Goal: Task Accomplishment & Management: Manage account settings

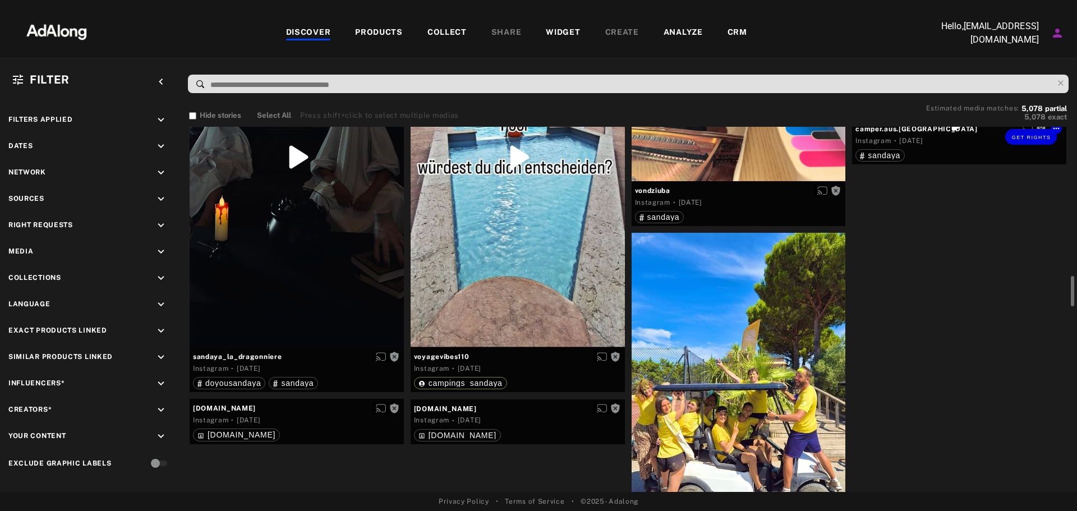
scroll to position [1963, 0]
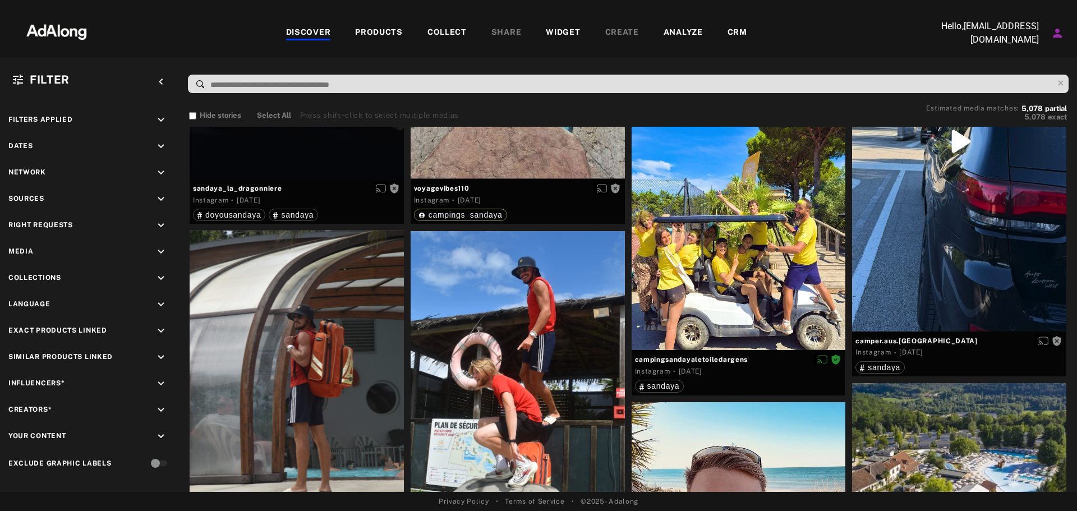
click at [1021, 36] on p "Hello, [EMAIL_ADDRESS][DOMAIN_NAME]" at bounding box center [982, 33] width 112 height 27
click at [1058, 33] on icon "Account settings" at bounding box center [1056, 32] width 13 height 13
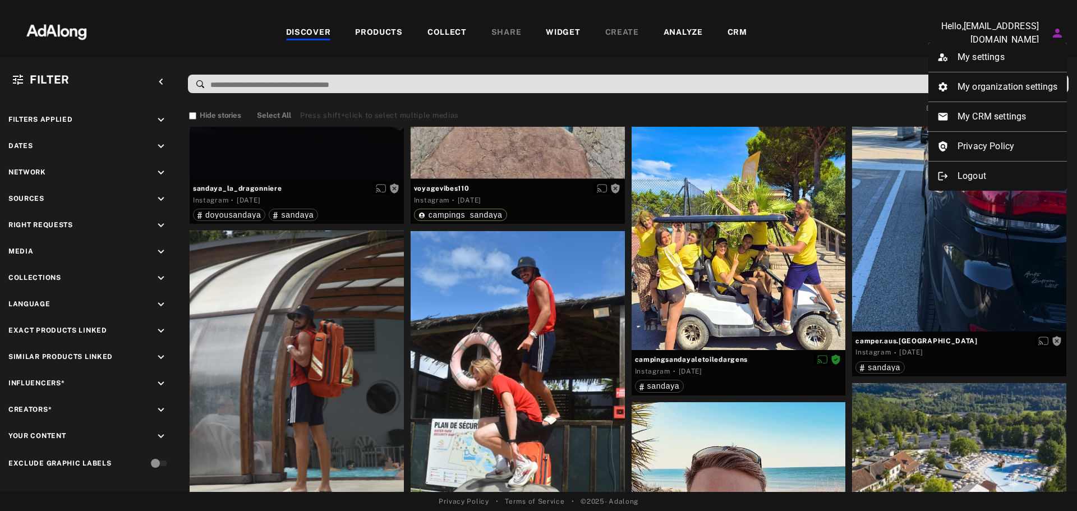
click at [779, 42] on div at bounding box center [538, 255] width 1077 height 511
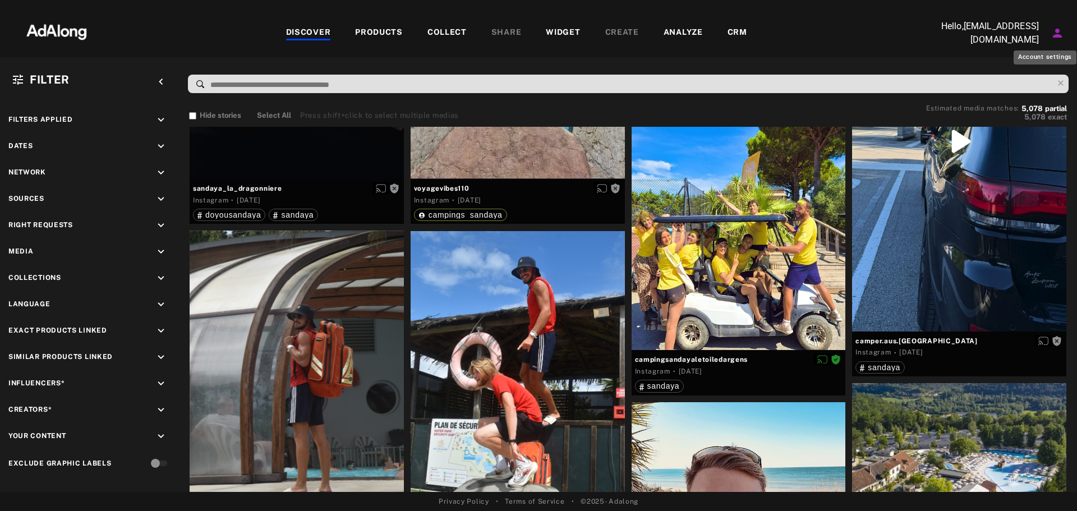
click at [1053, 33] on icon "Account settings" at bounding box center [1056, 32] width 13 height 13
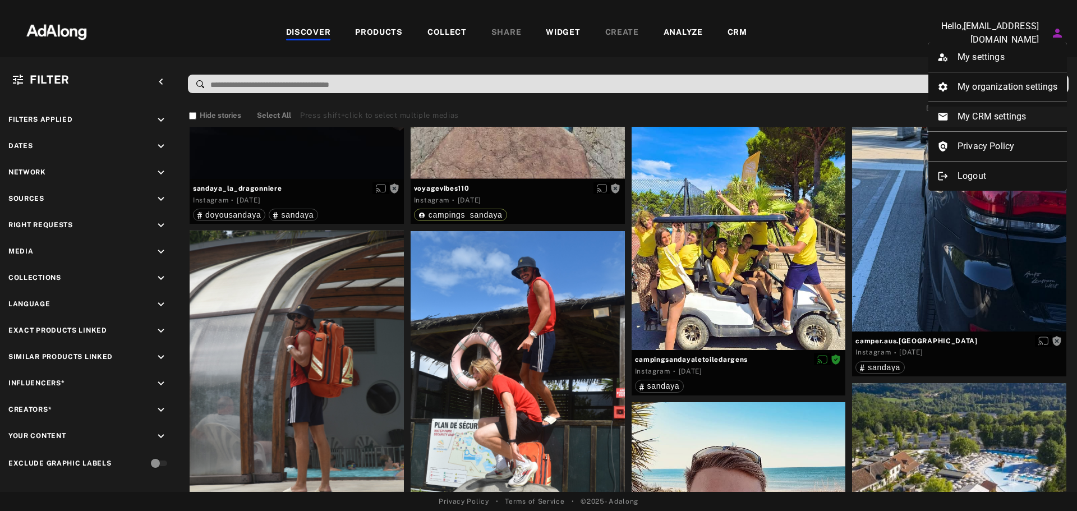
click at [1009, 110] on li "My CRM settings" at bounding box center [997, 117] width 139 height 20
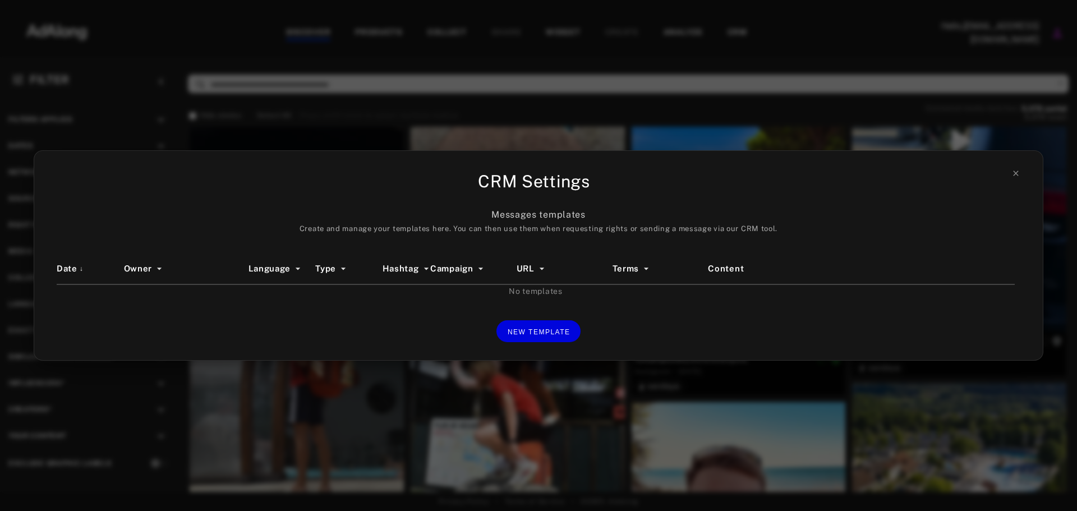
click at [936, 144] on div "CRM Settings Messages templates Create and manage your templates here. You can …" at bounding box center [538, 255] width 1077 height 511
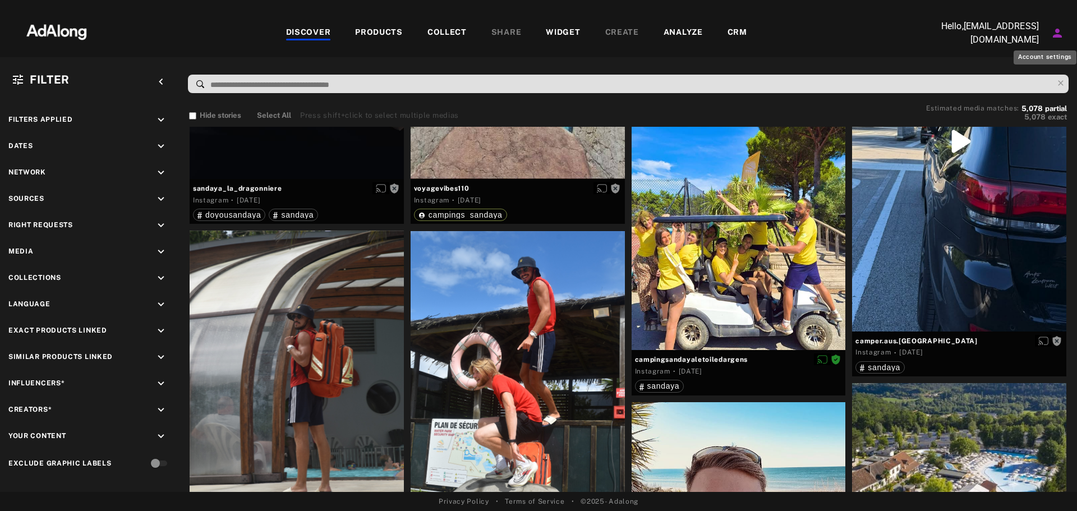
click at [1056, 31] on icon "Account settings" at bounding box center [1057, 33] width 9 height 9
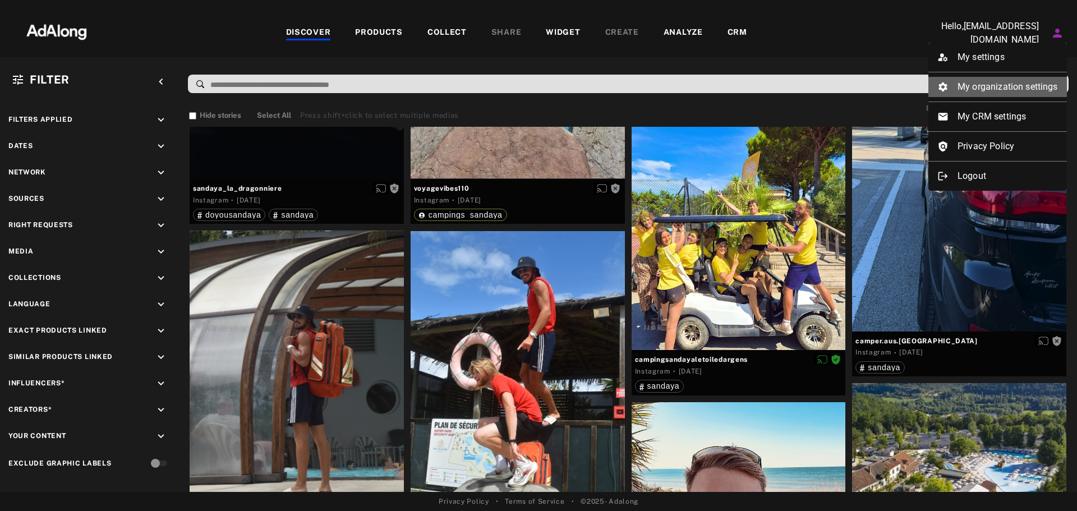
click at [1013, 87] on li "My organization settings" at bounding box center [997, 87] width 139 height 20
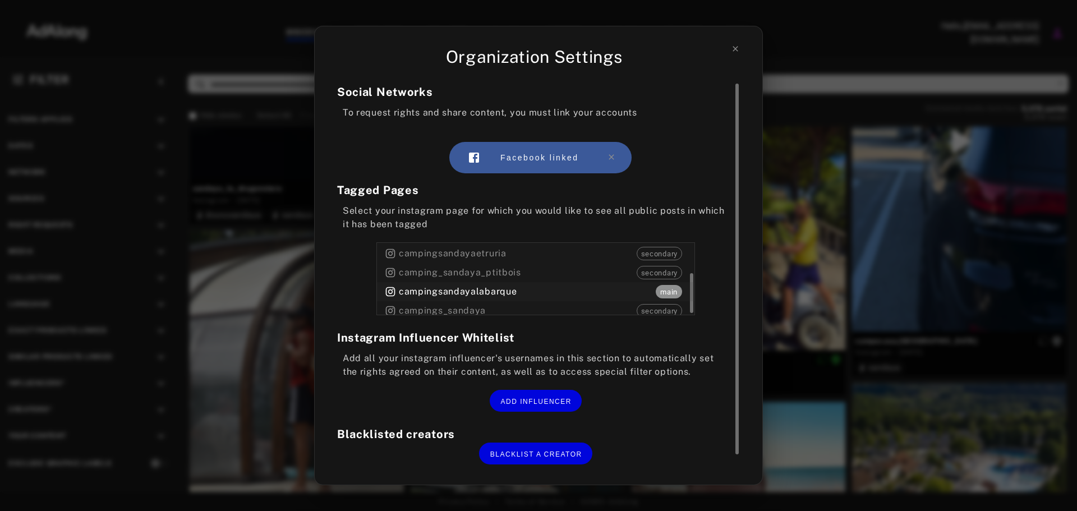
scroll to position [12, 0]
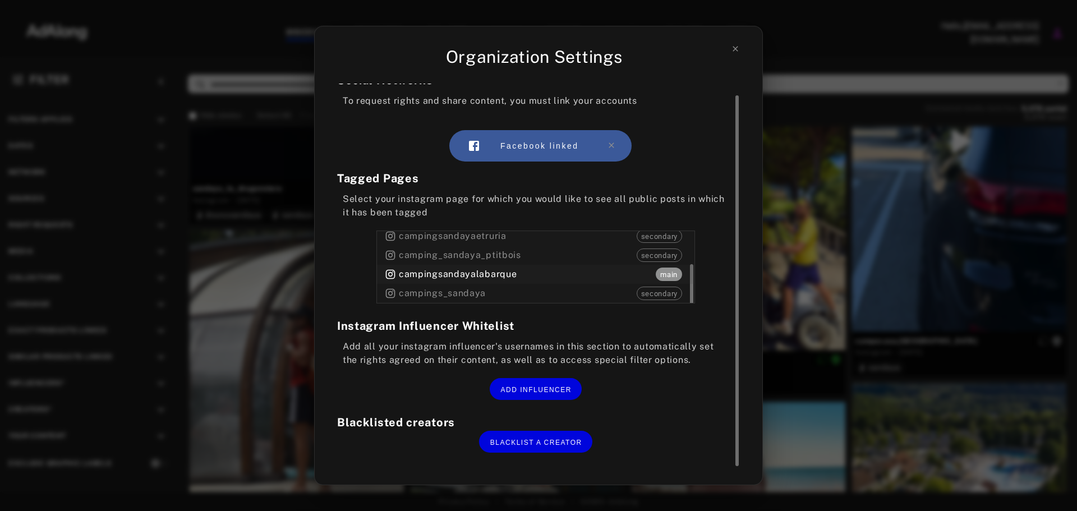
drag, startPoint x: 692, startPoint y: 280, endPoint x: 693, endPoint y: 265, distance: 15.2
click at [693, 265] on div "campingsandayalabarque main" at bounding box center [535, 274] width 317 height 19
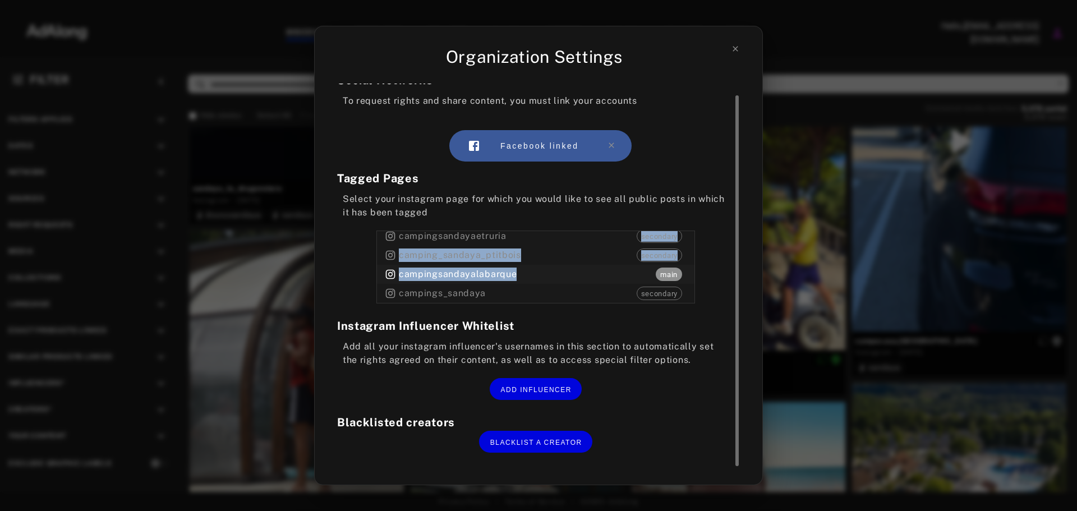
drag, startPoint x: 691, startPoint y: 275, endPoint x: 695, endPoint y: 237, distance: 37.7
click at [695, 237] on section "Tagged Pages Select your instagram page for which you would like to see all pub…" at bounding box center [535, 236] width 397 height 133
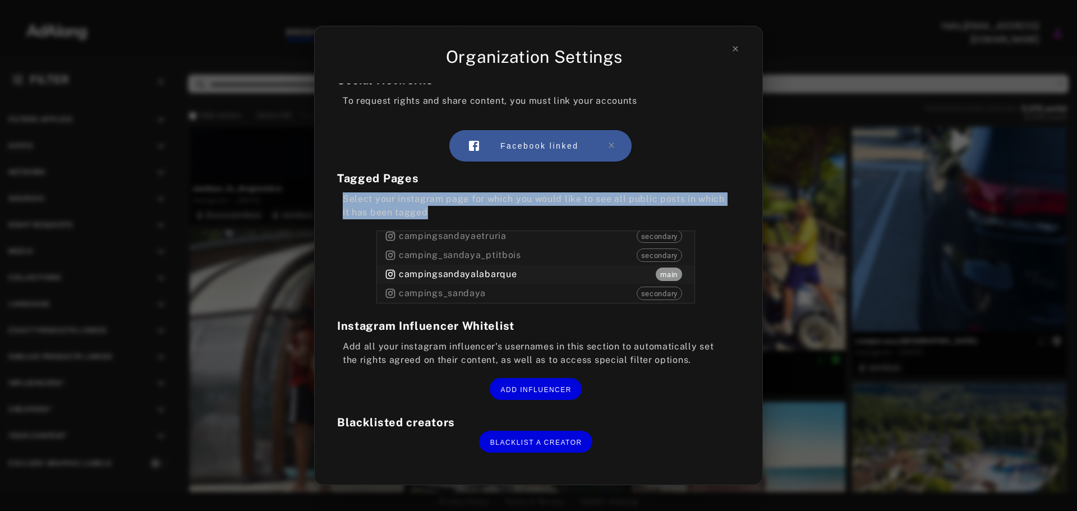
drag, startPoint x: 430, startPoint y: 212, endPoint x: 324, endPoint y: 196, distance: 107.1
click at [324, 196] on div "Organization Settings Social Networks To request rights and share content, you …" at bounding box center [538, 256] width 449 height 460
copy div "Select your instagram page for which you would like to see all public posts in …"
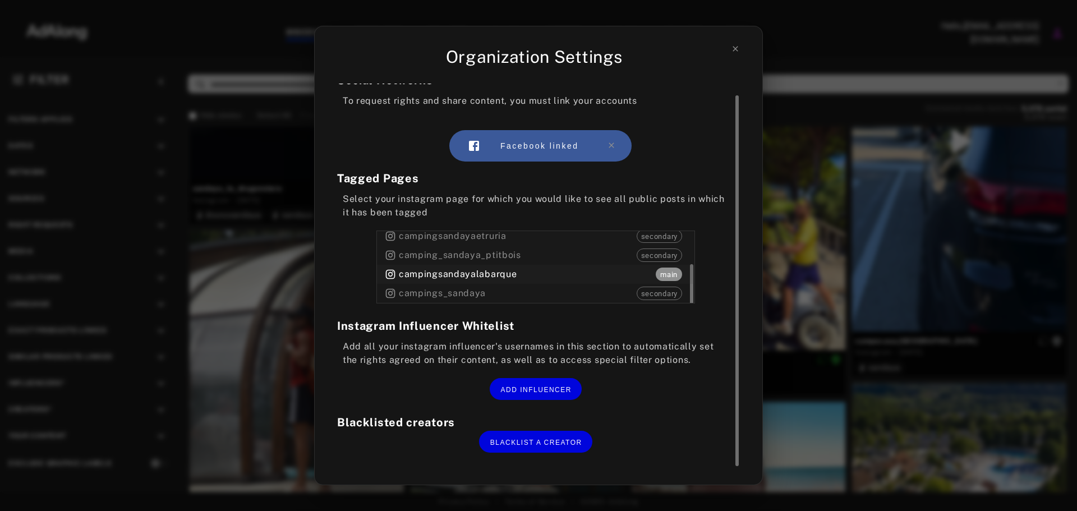
click at [693, 274] on div "campingsandayalabarque main" at bounding box center [535, 274] width 317 height 19
click at [949, 228] on div "Organization Settings Social Networks To request rights and share content, you …" at bounding box center [538, 255] width 1077 height 511
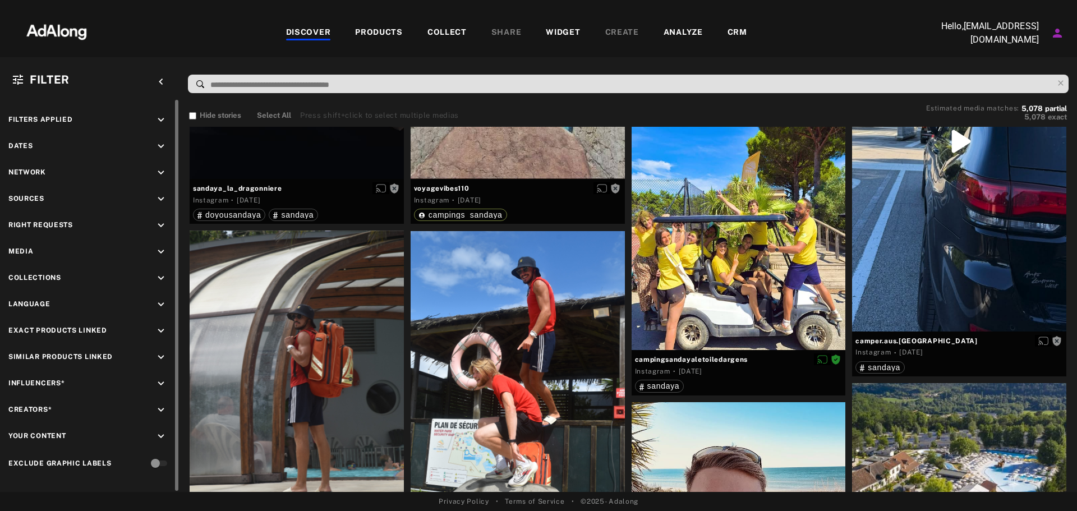
click at [157, 433] on icon "keyboard_arrow_down" at bounding box center [161, 436] width 12 height 12
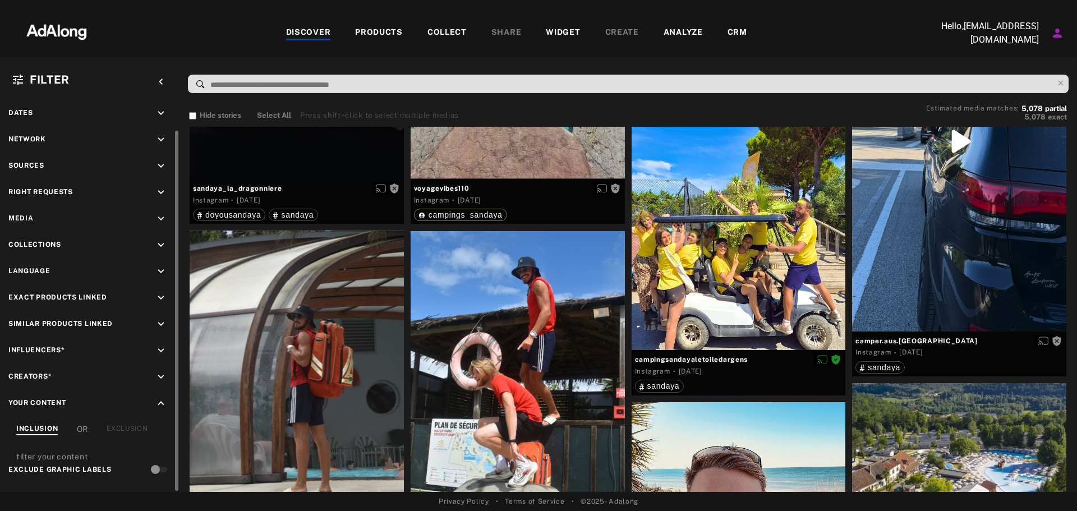
click at [158, 400] on icon "keyboard_arrow_up" at bounding box center [161, 403] width 12 height 12
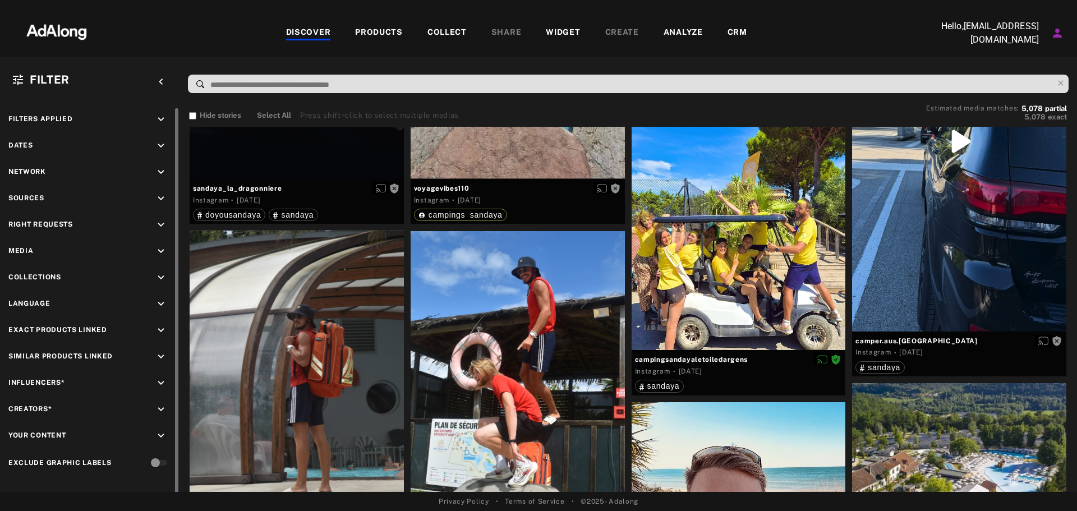
scroll to position [0, 0]
click at [161, 117] on icon "keyboard_arrow_down" at bounding box center [161, 120] width 12 height 12
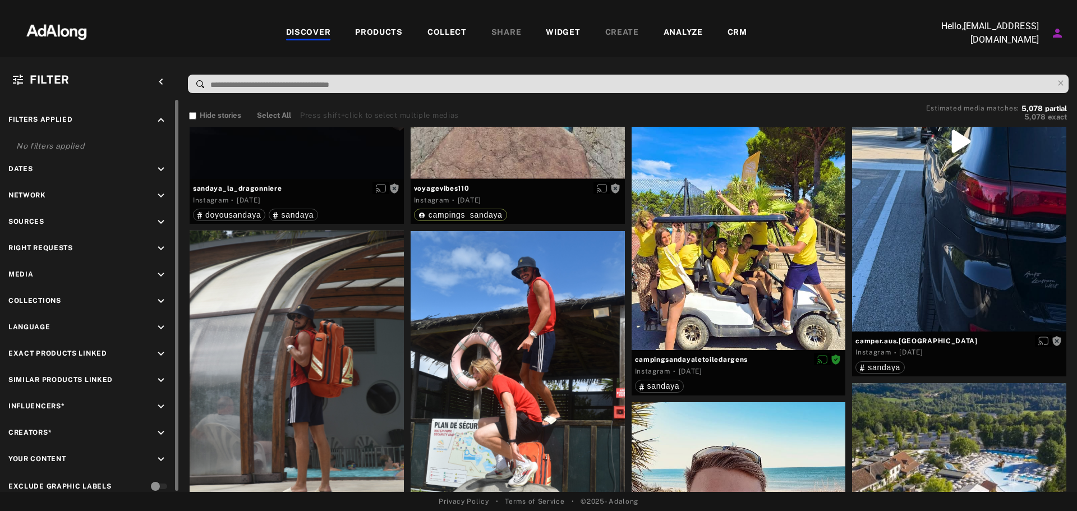
click at [161, 116] on icon "keyboard_arrow_up" at bounding box center [161, 120] width 12 height 12
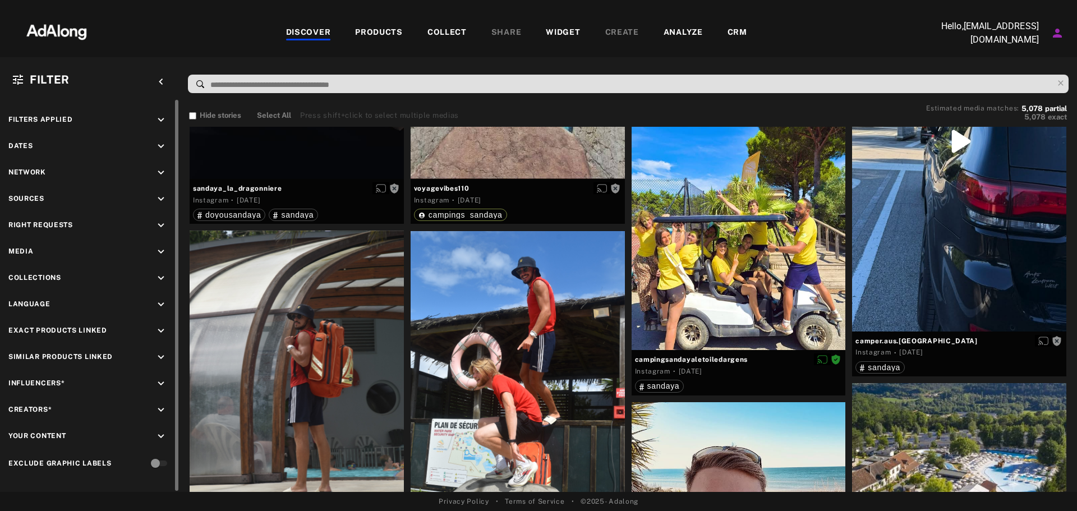
click at [161, 170] on icon "keyboard_arrow_down" at bounding box center [161, 173] width 12 height 12
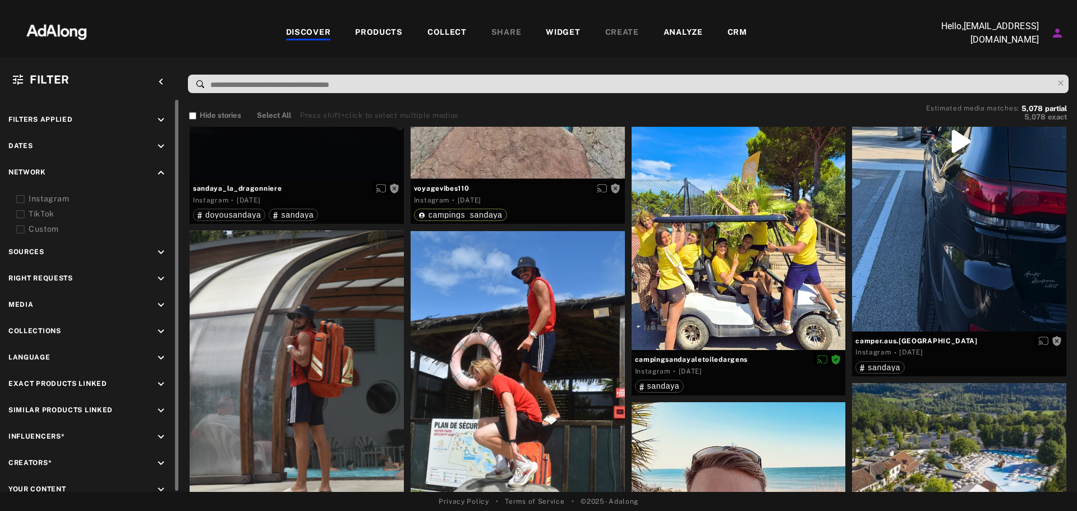
click at [161, 171] on icon "keyboard_arrow_up" at bounding box center [161, 173] width 12 height 12
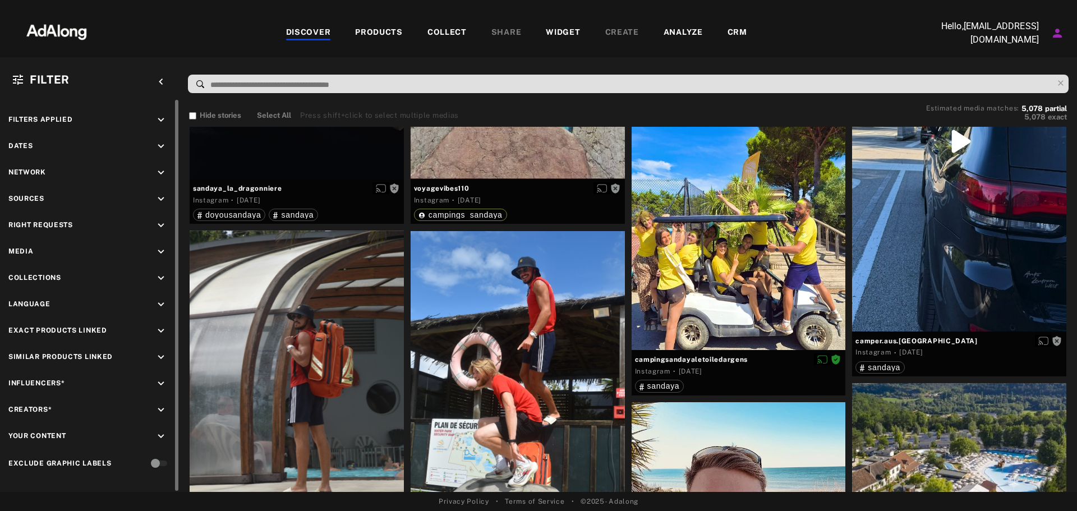
click at [163, 199] on icon "keyboard_arrow_down" at bounding box center [161, 199] width 12 height 12
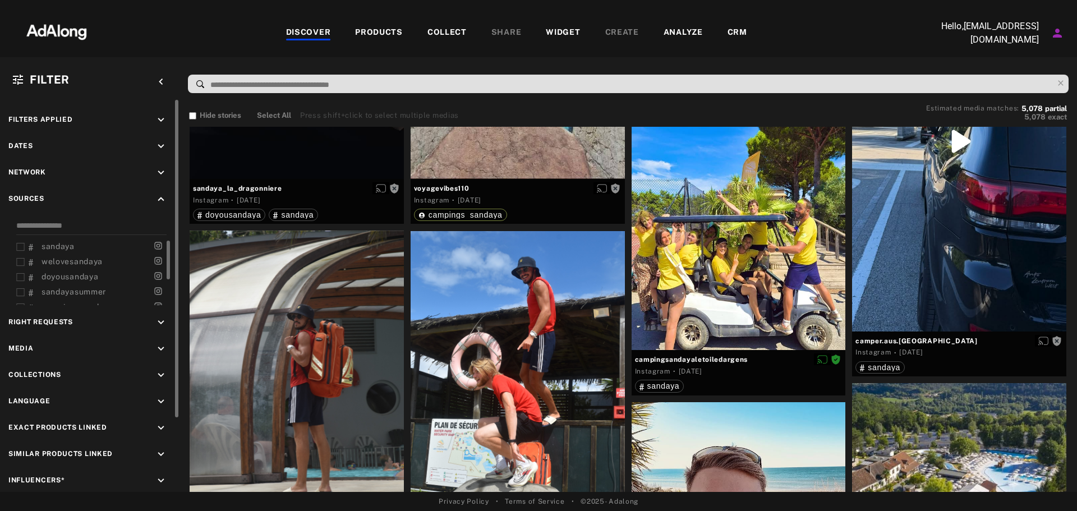
scroll to position [34, 0]
